Goal: Register for event/course

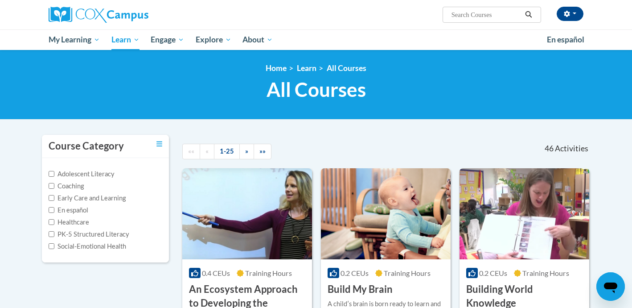
scroll to position [319, 0]
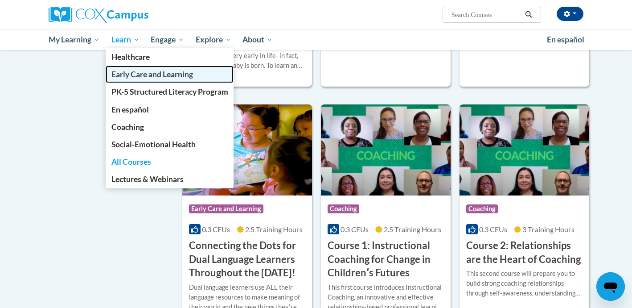
click at [138, 77] on span "Early Care and Learning" at bounding box center [152, 74] width 82 height 9
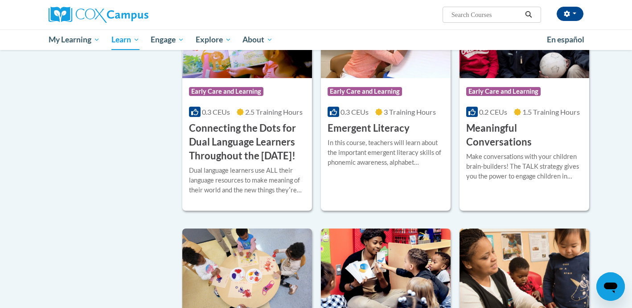
scroll to position [548, 0]
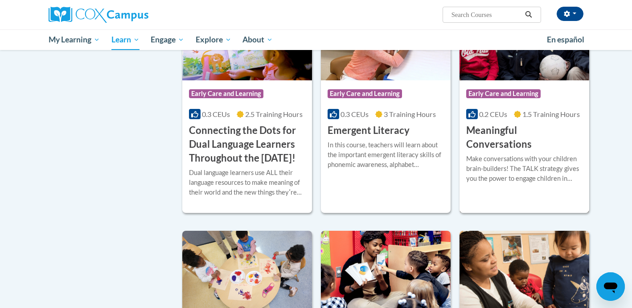
click at [498, 133] on h3 "Meaningful Conversations" at bounding box center [524, 137] width 116 height 28
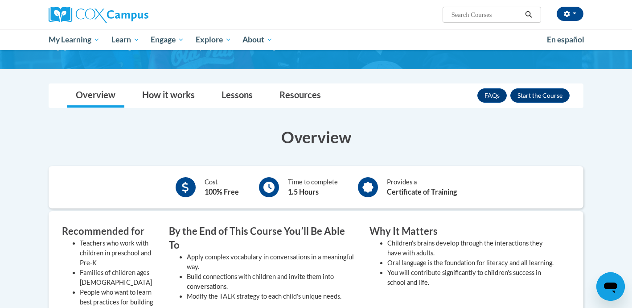
scroll to position [87, 0]
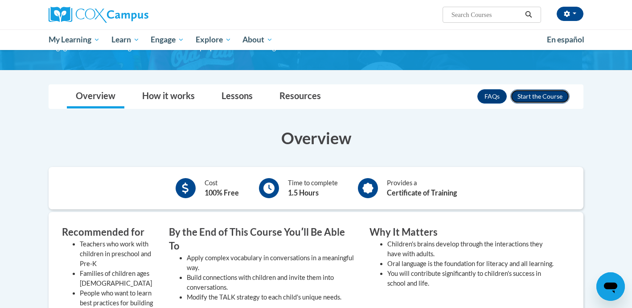
click at [544, 98] on button "Enroll" at bounding box center [539, 96] width 59 height 14
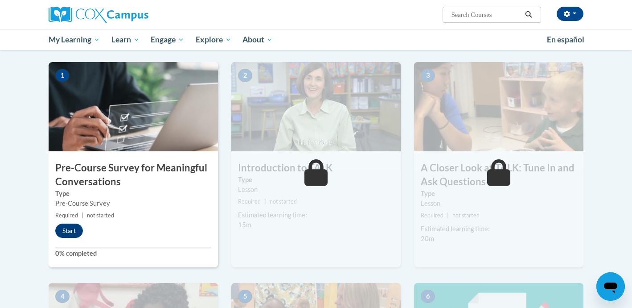
scroll to position [161, 0]
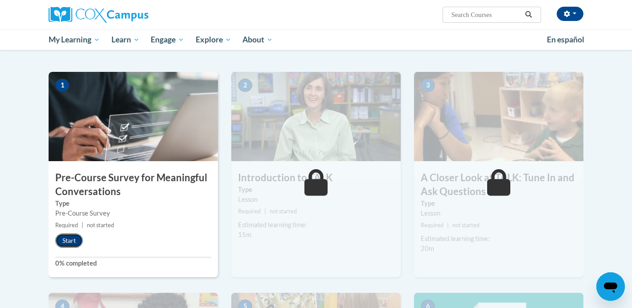
click at [70, 241] on button "Start" at bounding box center [69, 240] width 28 height 14
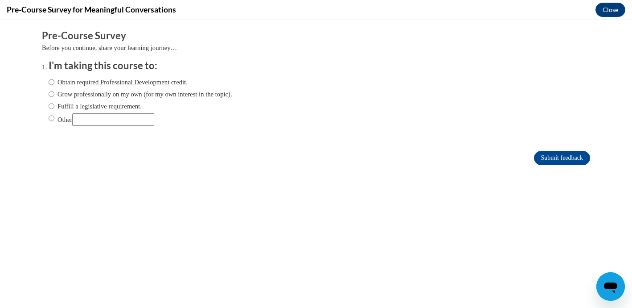
scroll to position [0, 0]
click at [51, 84] on input "Obtain required Professional Development credit." at bounding box center [52, 82] width 6 height 10
radio input "true"
click at [561, 161] on input "Submit feedback" at bounding box center [562, 158] width 56 height 14
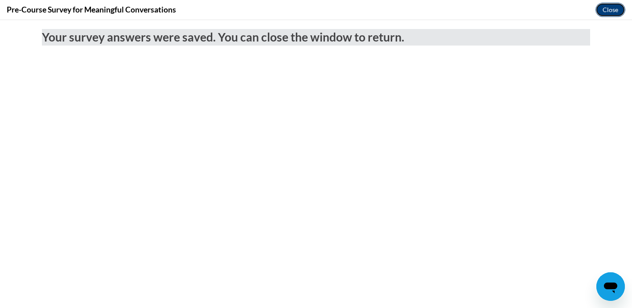
click at [610, 12] on button "Close" at bounding box center [611, 10] width 30 height 14
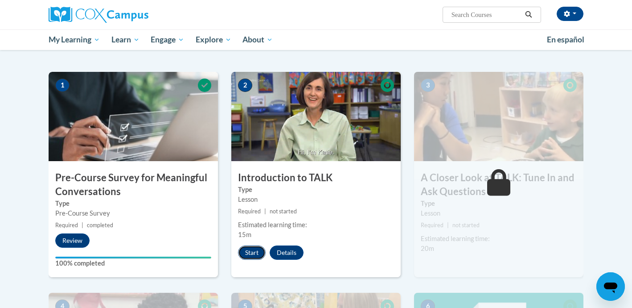
click at [251, 254] on button "Start" at bounding box center [252, 252] width 28 height 14
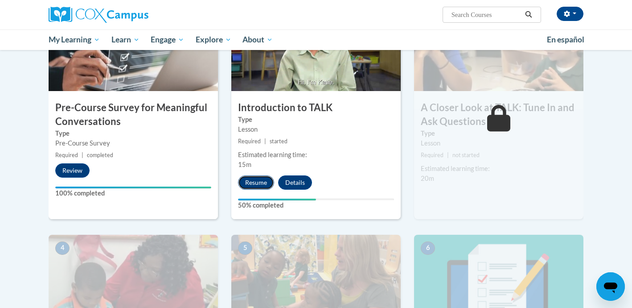
click at [258, 181] on button "Resume" at bounding box center [256, 182] width 36 height 14
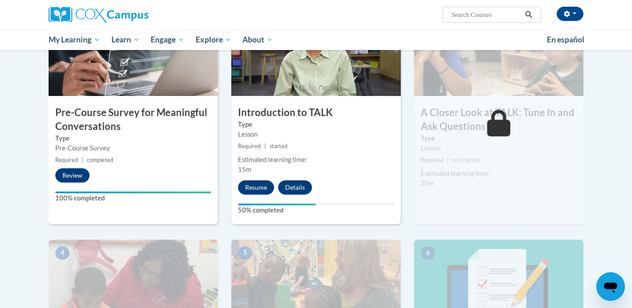
scroll to position [219, 0]
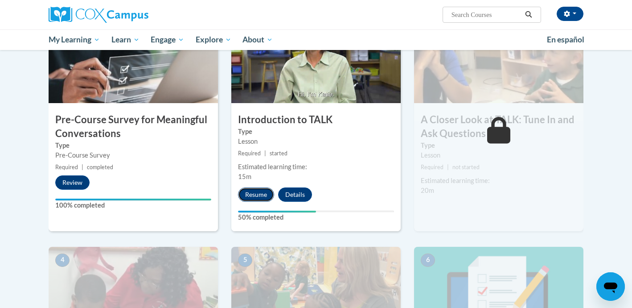
click at [260, 192] on button "Resume" at bounding box center [256, 194] width 36 height 14
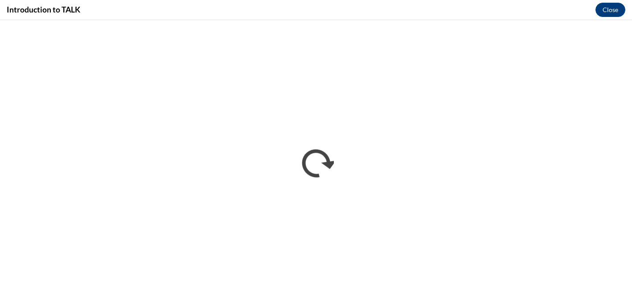
scroll to position [0, 0]
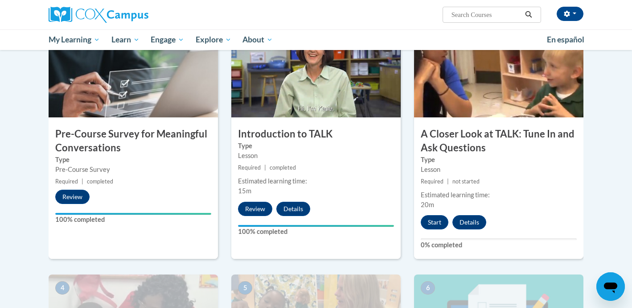
scroll to position [202, 0]
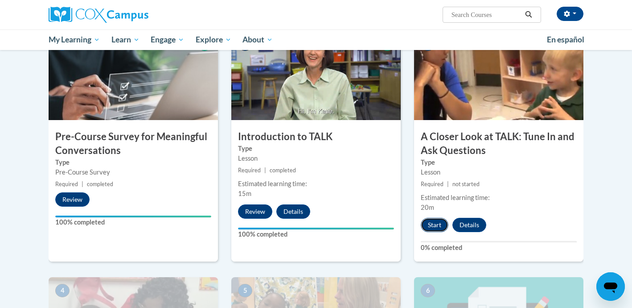
click at [435, 223] on button "Start" at bounding box center [435, 225] width 28 height 14
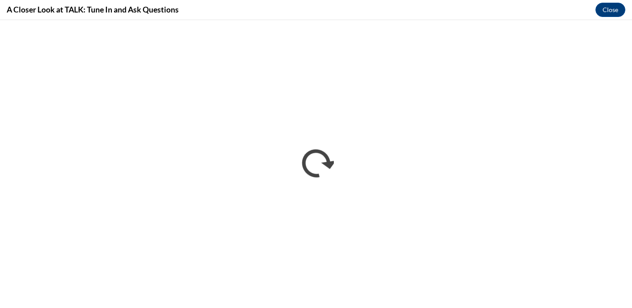
scroll to position [0, 0]
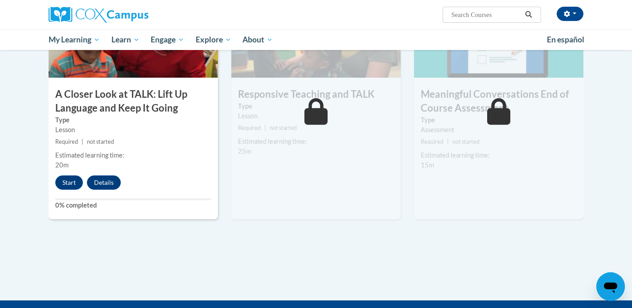
scroll to position [490, 0]
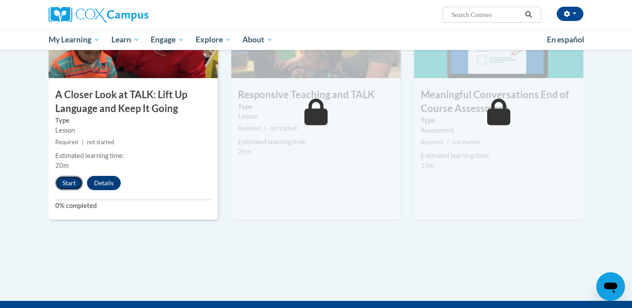
click at [66, 183] on button "Start" at bounding box center [69, 183] width 28 height 14
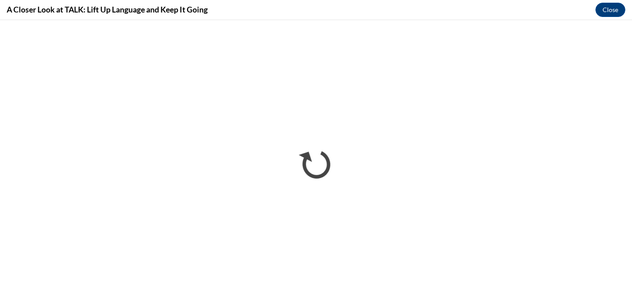
scroll to position [0, 0]
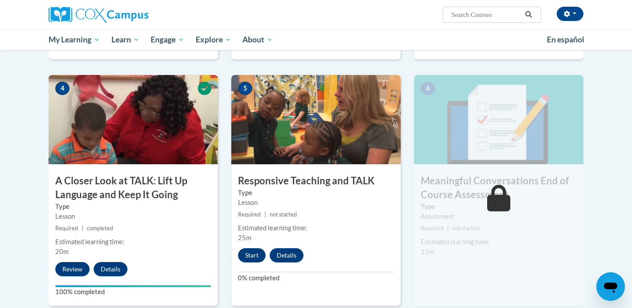
scroll to position [408, 0]
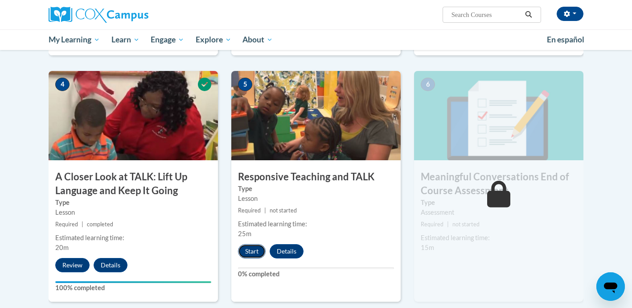
click at [250, 249] on button "Start" at bounding box center [252, 251] width 28 height 14
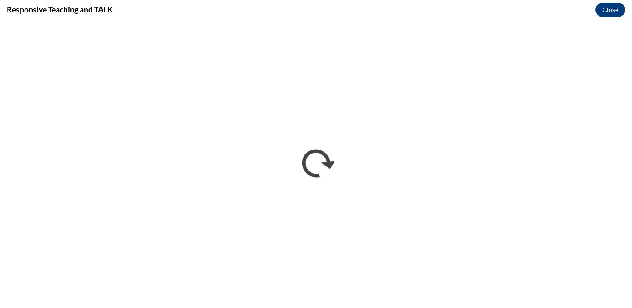
scroll to position [0, 0]
